Goal: Navigation & Orientation: Find specific page/section

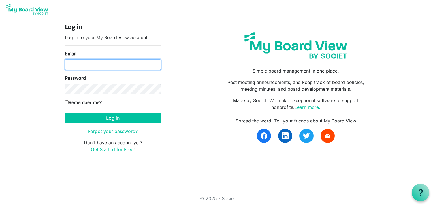
type input "[EMAIL_ADDRESS][DOMAIN_NAME]"
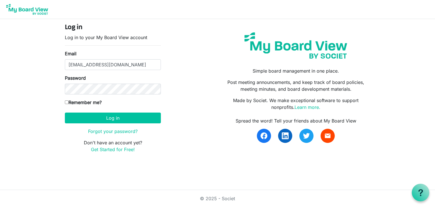
click at [68, 102] on input "Remember me?" at bounding box center [67, 102] width 4 height 4
checkbox input "true"
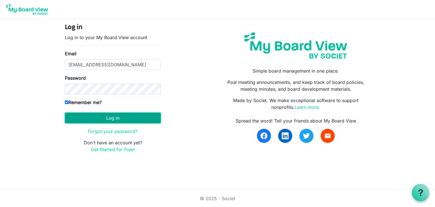
click at [128, 119] on button "Log in" at bounding box center [113, 117] width 96 height 11
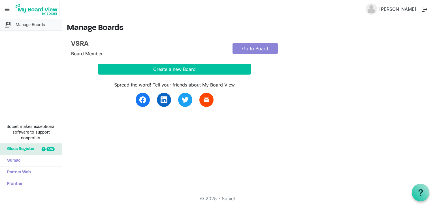
click at [29, 23] on span "Manage Boards" at bounding box center [30, 24] width 29 height 11
click at [263, 49] on link "Go to Board" at bounding box center [255, 48] width 45 height 11
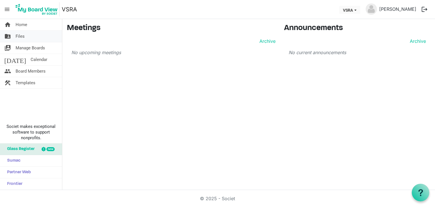
click at [23, 34] on span "Files" at bounding box center [20, 36] width 9 height 11
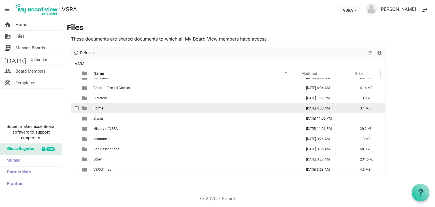
scroll to position [57, 0]
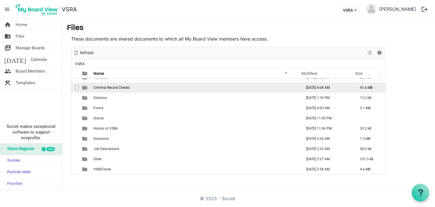
click at [135, 87] on td "Criminal Record Checks" at bounding box center [196, 87] width 209 height 10
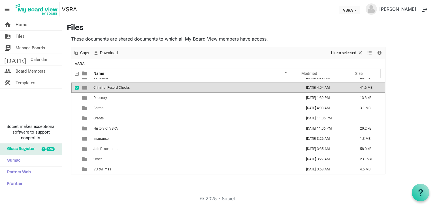
click at [135, 87] on td "Criminal Record Checks" at bounding box center [196, 87] width 209 height 10
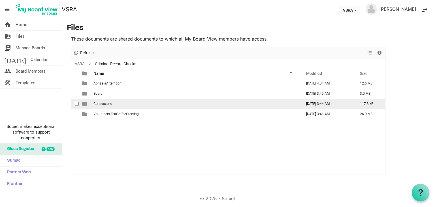
click at [102, 104] on span "Contractors" at bounding box center [102, 104] width 18 height 4
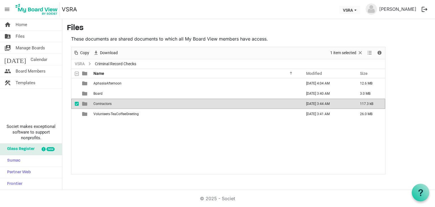
click at [102, 104] on span "Contractors" at bounding box center [102, 104] width 18 height 4
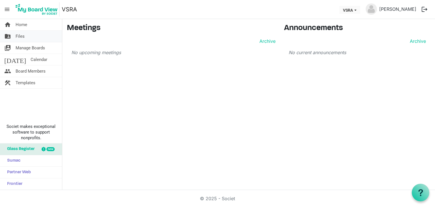
click at [22, 37] on span "Files" at bounding box center [20, 36] width 9 height 11
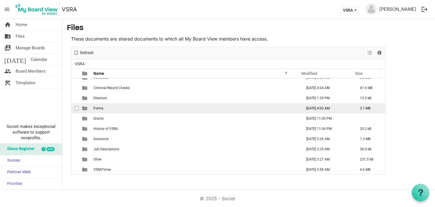
scroll to position [57, 0]
